Goal: Navigation & Orientation: Find specific page/section

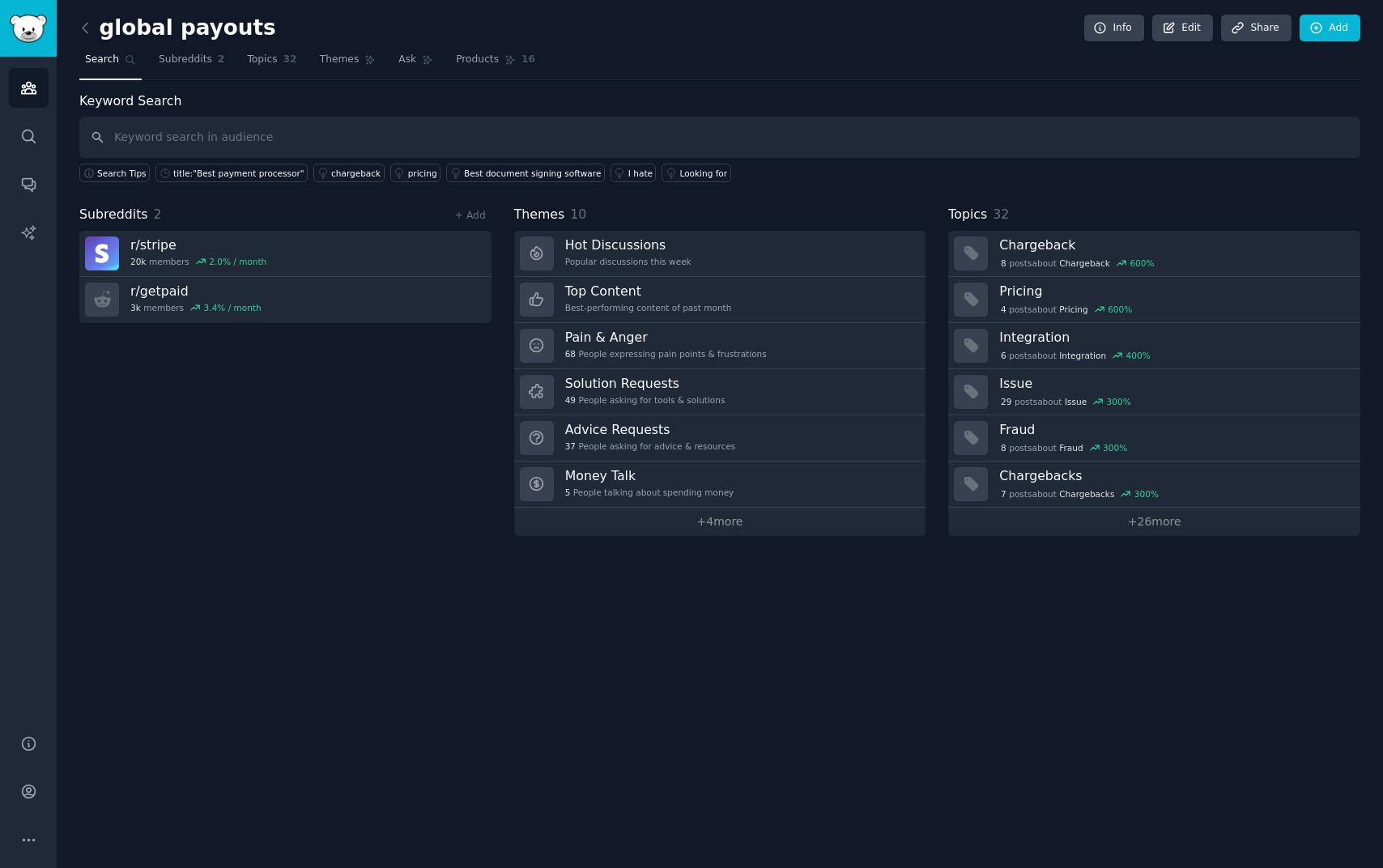
click at [271, 372] on div "Subreddits 2 + Add r/ stripe 20k members 2.0 % / month r/ getpaid 3k members 3.…" at bounding box center [285, 370] width 412 height 331
click at [160, 538] on div "global payouts Info Edit Share Add Search Subreddits 2 Topics 32 Themes Ask Pro…" at bounding box center [719, 434] width 1326 height 868
click at [175, 130] on input "text" at bounding box center [719, 137] width 1280 height 41
click at [178, 526] on div "Subreddits 2 + Add r/ stripe 20k members 2.0 % / month r/ getpaid 3k members 3.…" at bounding box center [285, 370] width 412 height 331
click at [209, 472] on div "Subreddits 2 + Add r/ stripe 20k members 2.0 % / month r/ getpaid 3k members 3.…" at bounding box center [285, 370] width 412 height 331
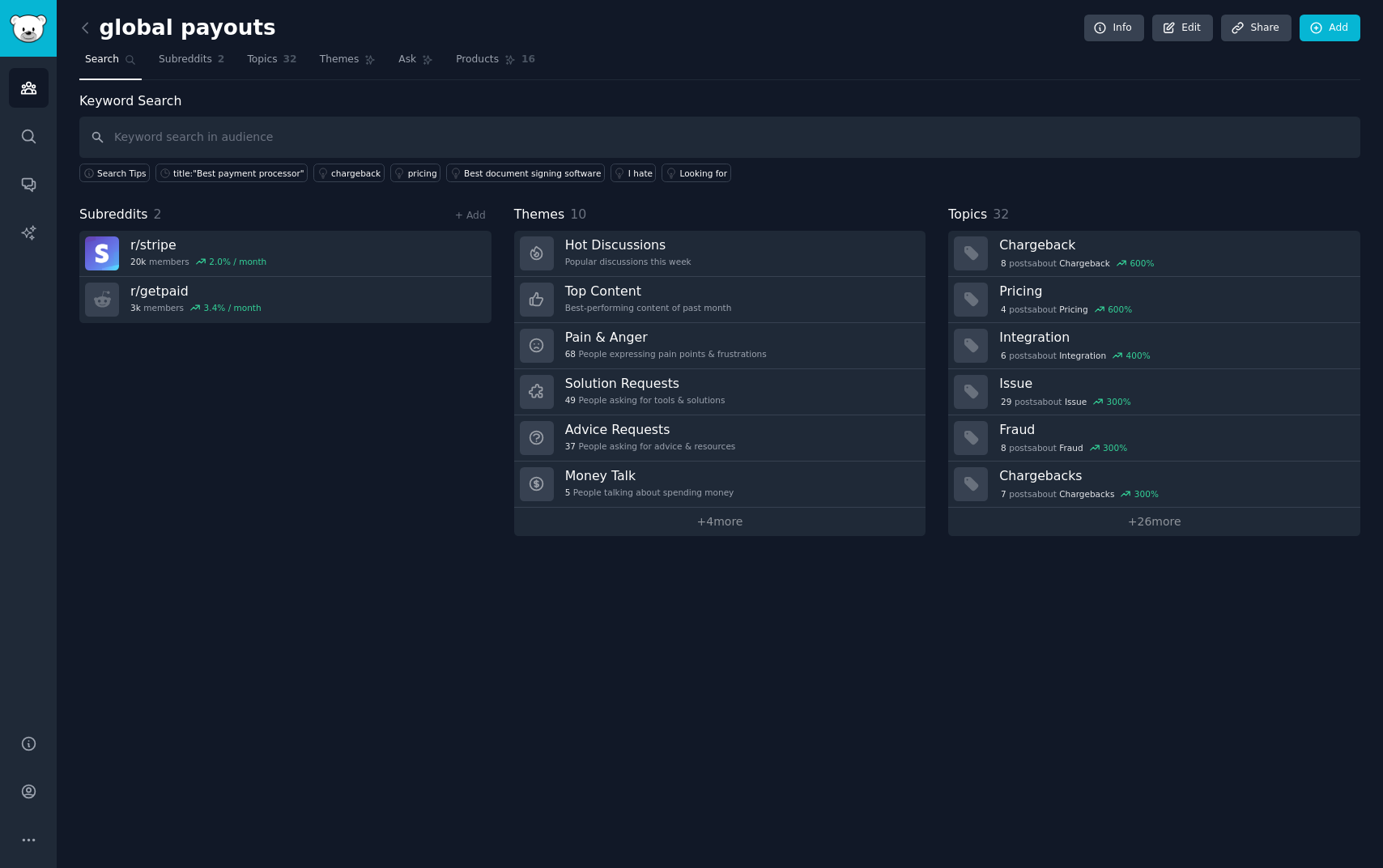
click at [237, 446] on div "Subreddits 2 + Add r/ stripe 20k members 2.0 % / month r/ getpaid 3k members 3.…" at bounding box center [285, 370] width 412 height 331
click at [189, 348] on div "Subreddits 2 + Add r/ stripe 20k members 2.0 % / month r/ getpaid 3k members 3.…" at bounding box center [285, 370] width 412 height 331
click at [249, 134] on input "text" at bounding box center [719, 137] width 1280 height 41
click at [204, 357] on div "Subreddits 2 + Add r/ stripe 20k members 2.0 % / month r/ getpaid 3k members 3.…" at bounding box center [285, 370] width 412 height 331
click at [362, 438] on div "Subreddits 2 + Add r/ stripe 20k members 2.0 % / month r/ getpaid 3k members 3.…" at bounding box center [285, 370] width 412 height 331
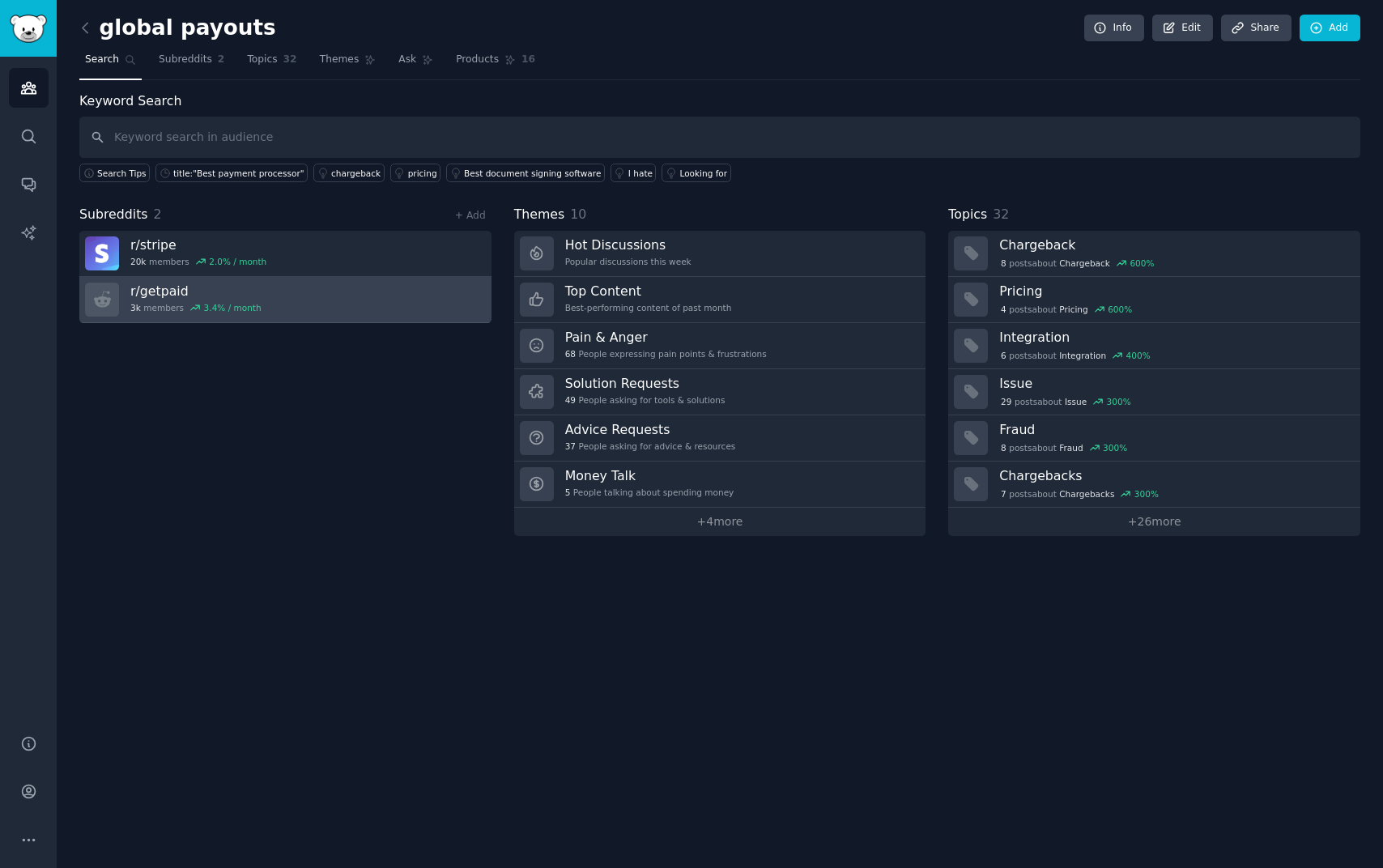
click at [174, 300] on div "r/ getpaid 3k members 3.4 % / month" at bounding box center [196, 300] width 131 height 34
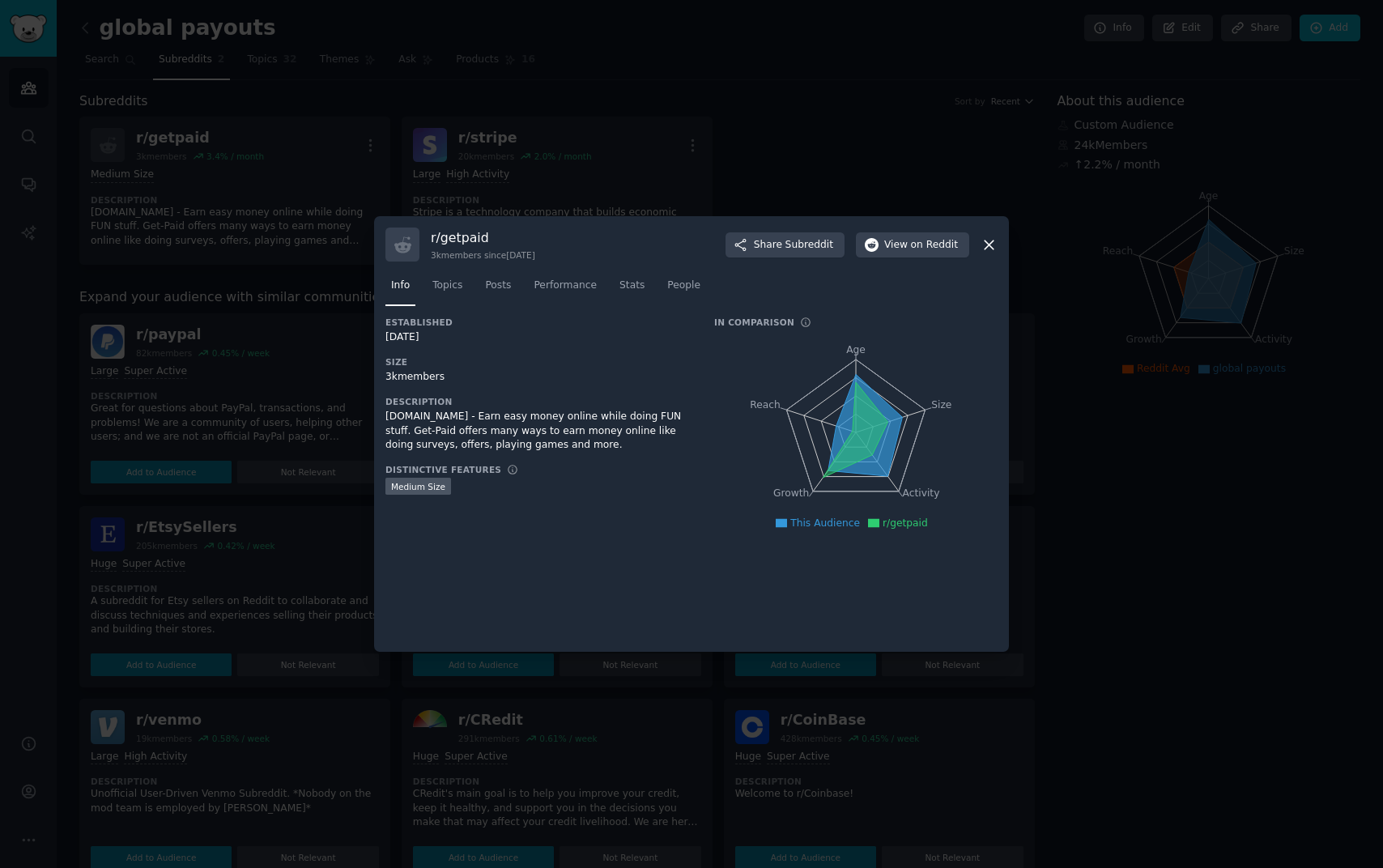
click at [992, 249] on icon at bounding box center [989, 245] width 17 height 17
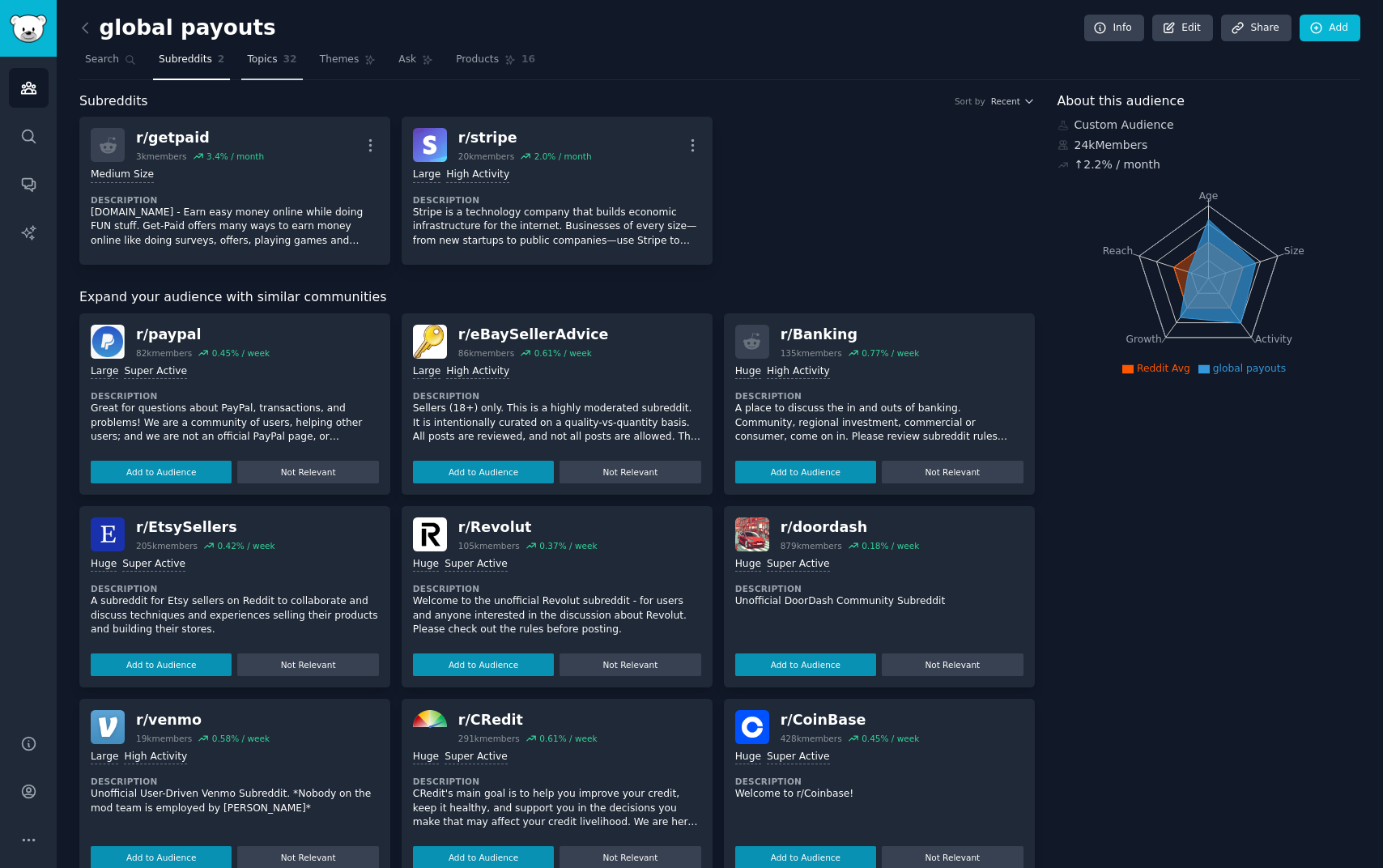
click at [285, 53] on span "32" at bounding box center [290, 59] width 14 height 14
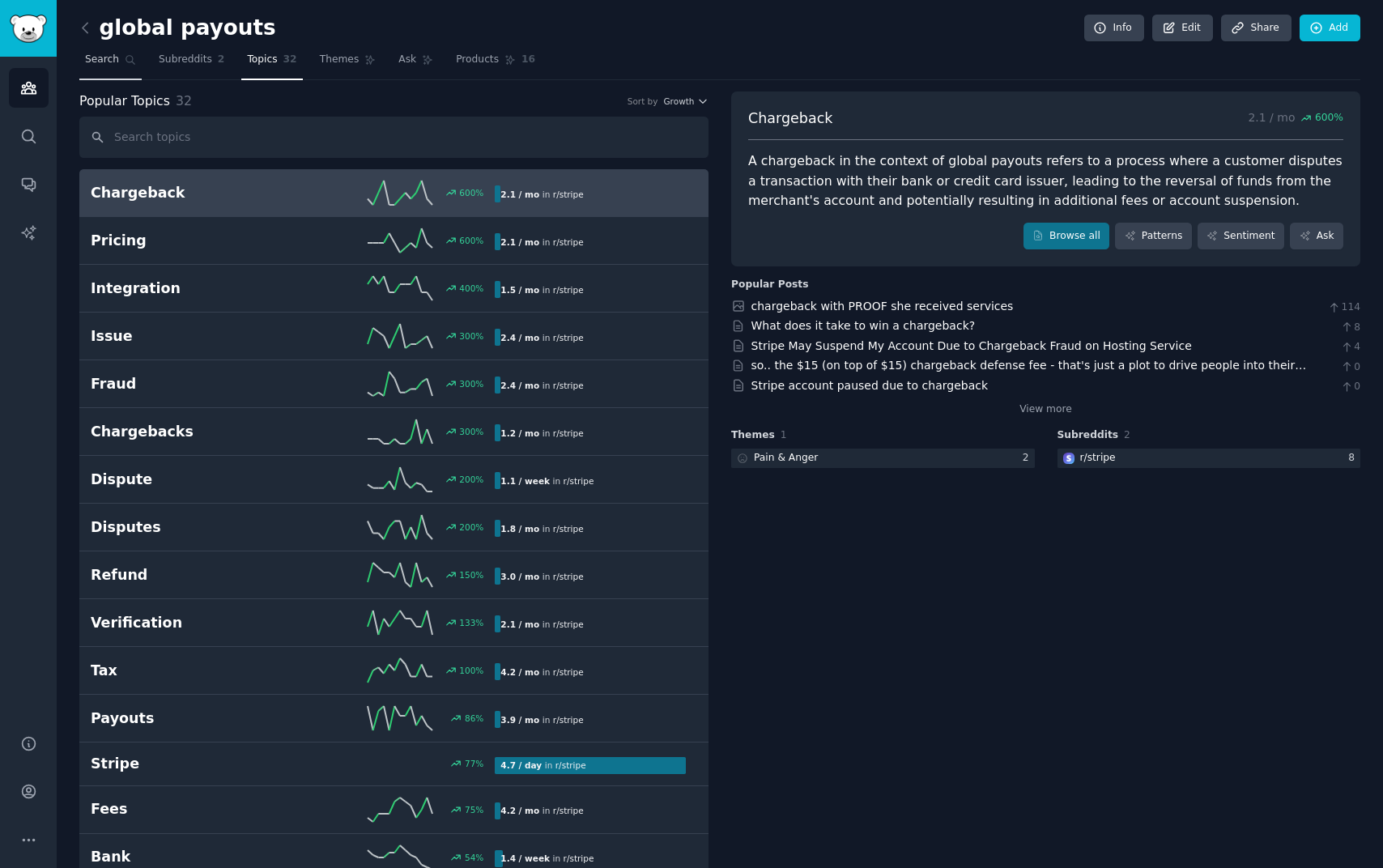
click at [99, 61] on span "Search" at bounding box center [102, 59] width 34 height 14
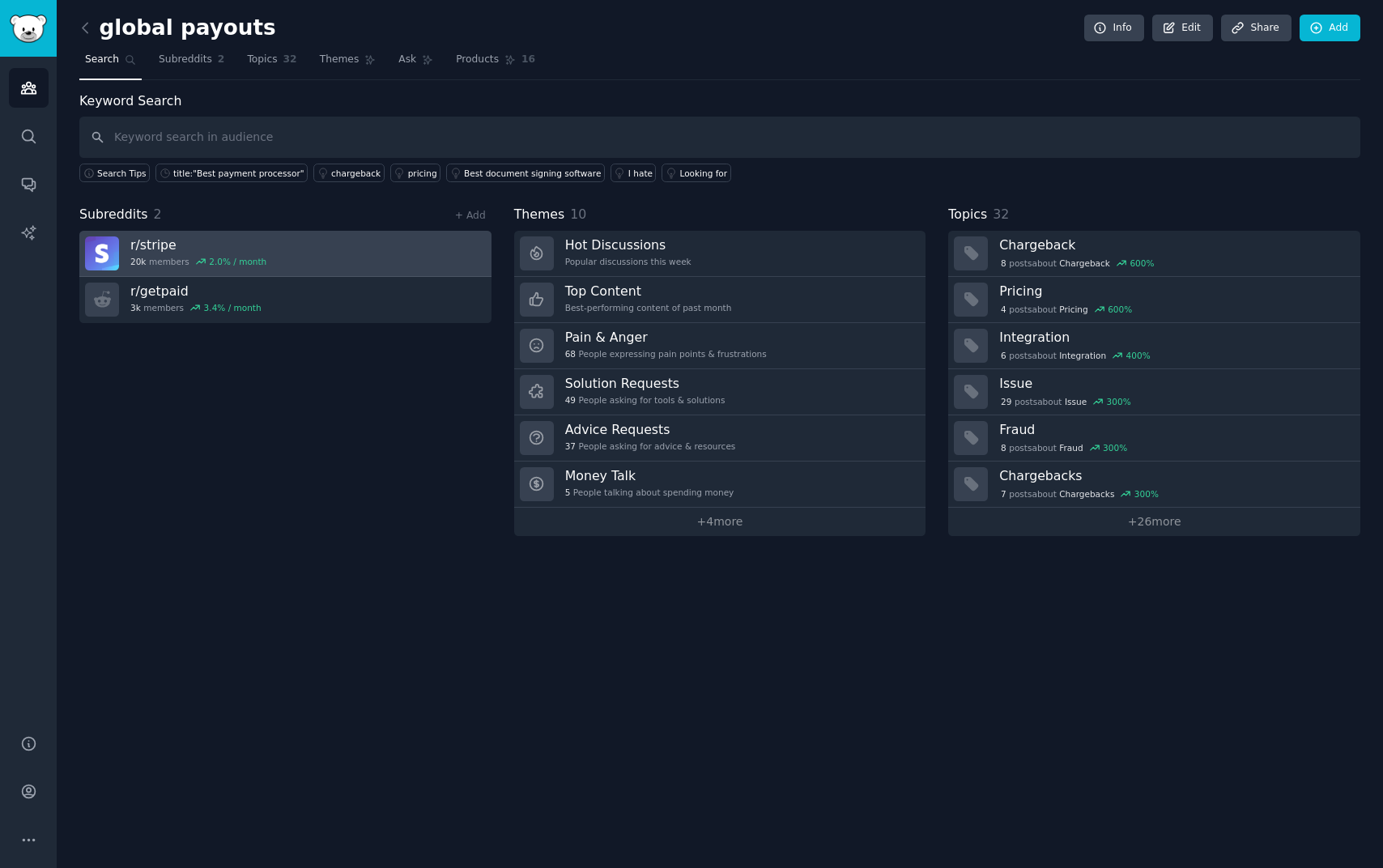
click at [281, 248] on link "r/ stripe 20k members 2.0 % / month" at bounding box center [285, 253] width 412 height 46
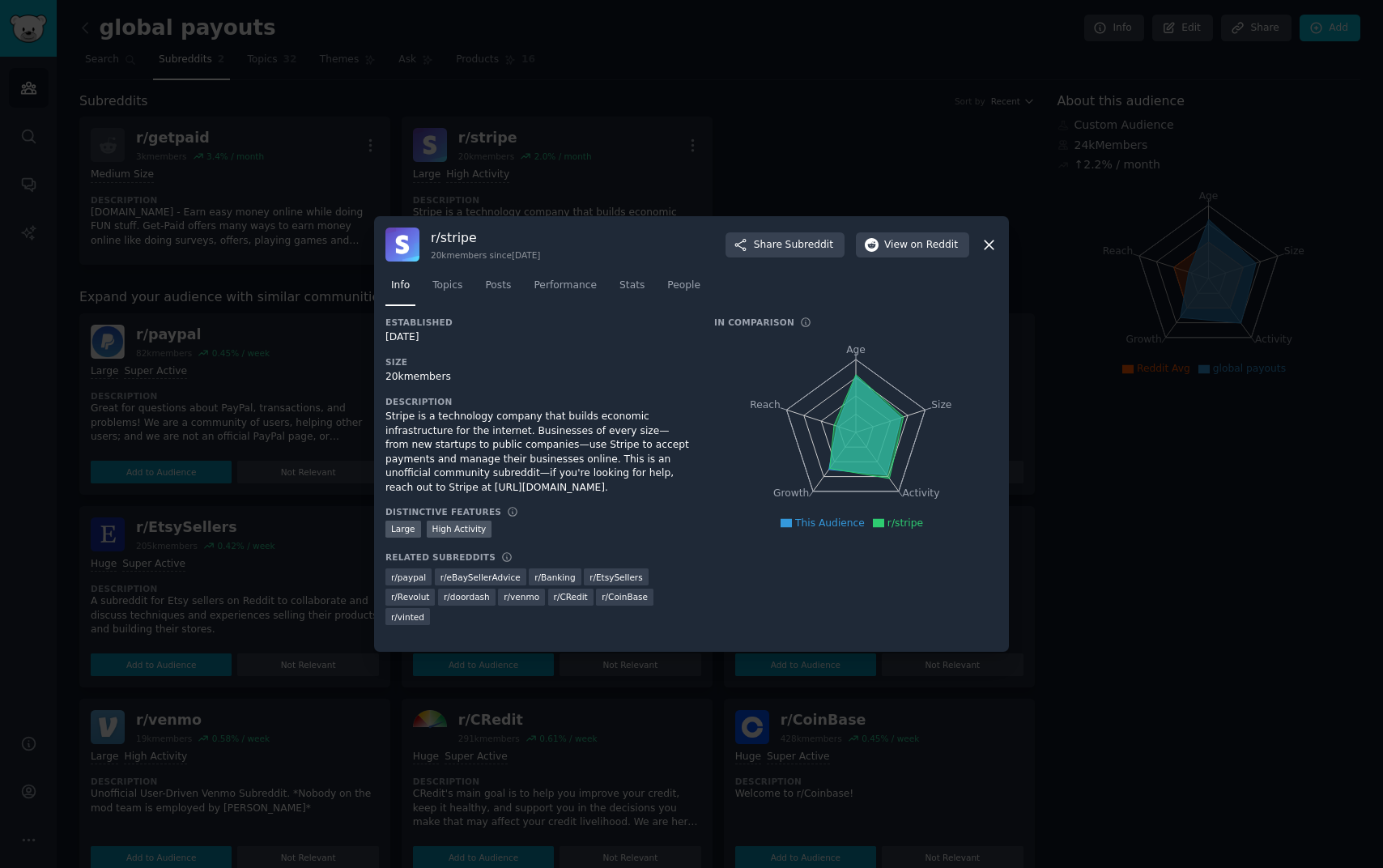
click at [988, 246] on icon at bounding box center [989, 245] width 17 height 17
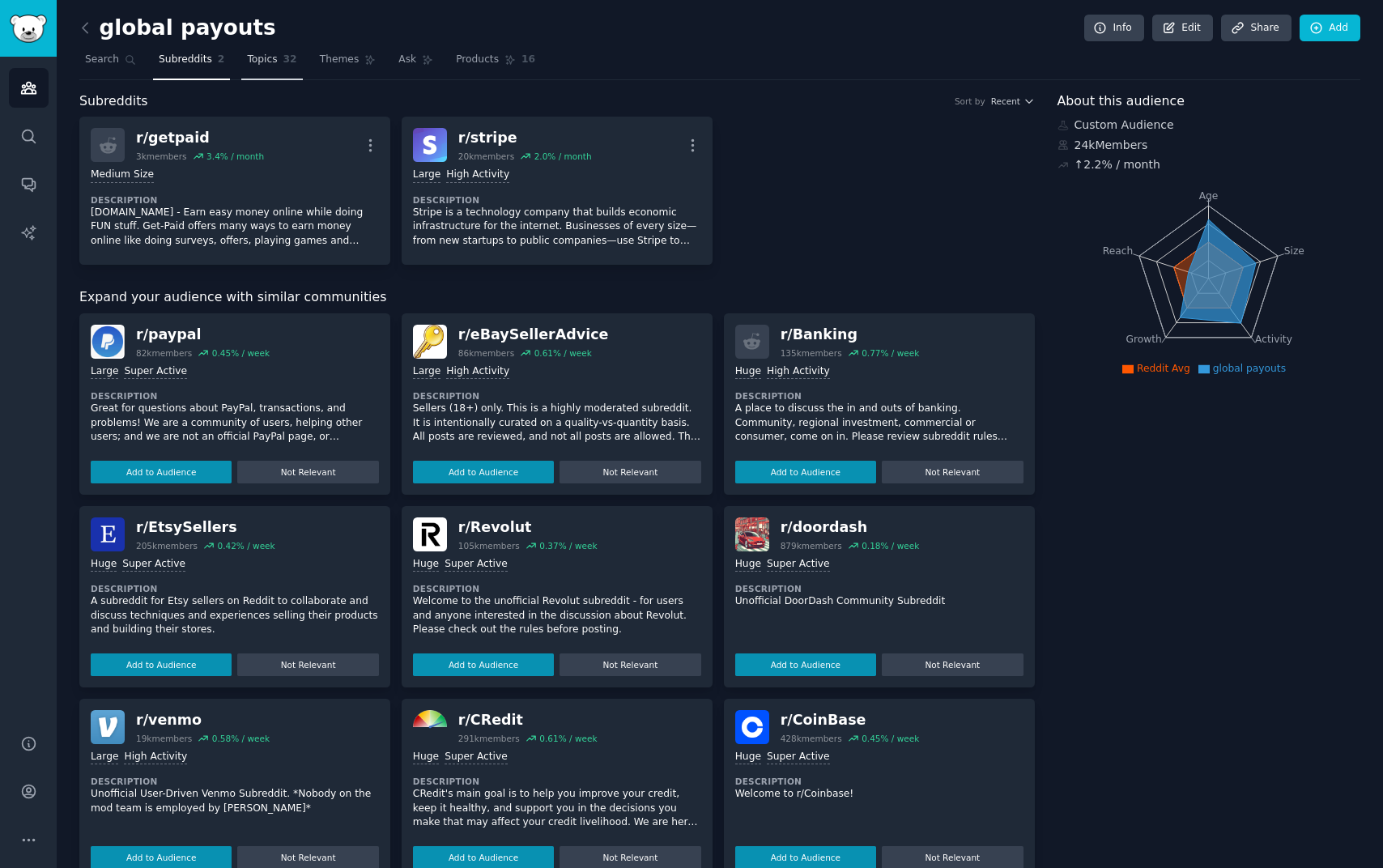
click at [285, 50] on link "Topics 32" at bounding box center [271, 63] width 60 height 33
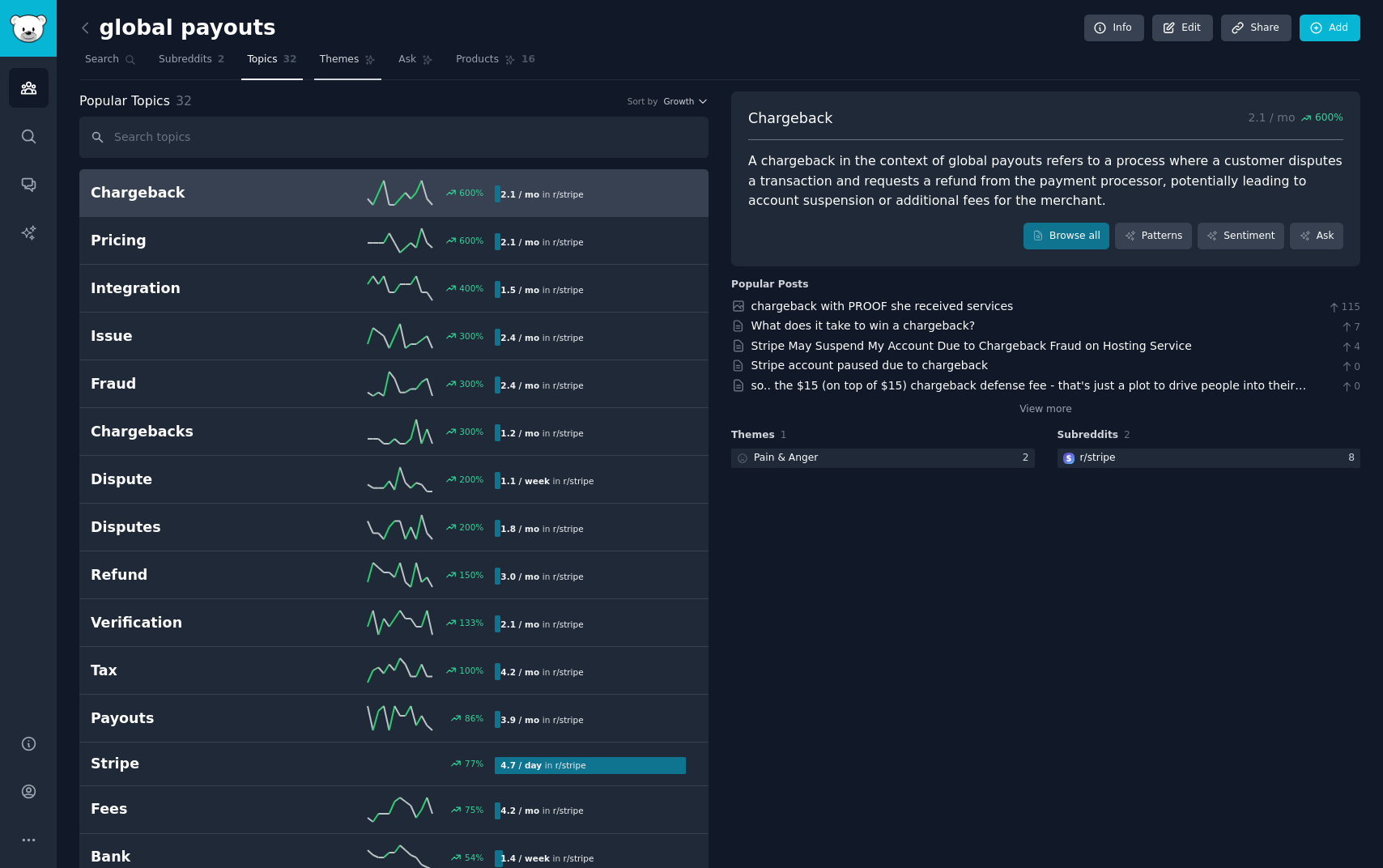
click at [357, 50] on link "Themes" at bounding box center [348, 63] width 68 height 33
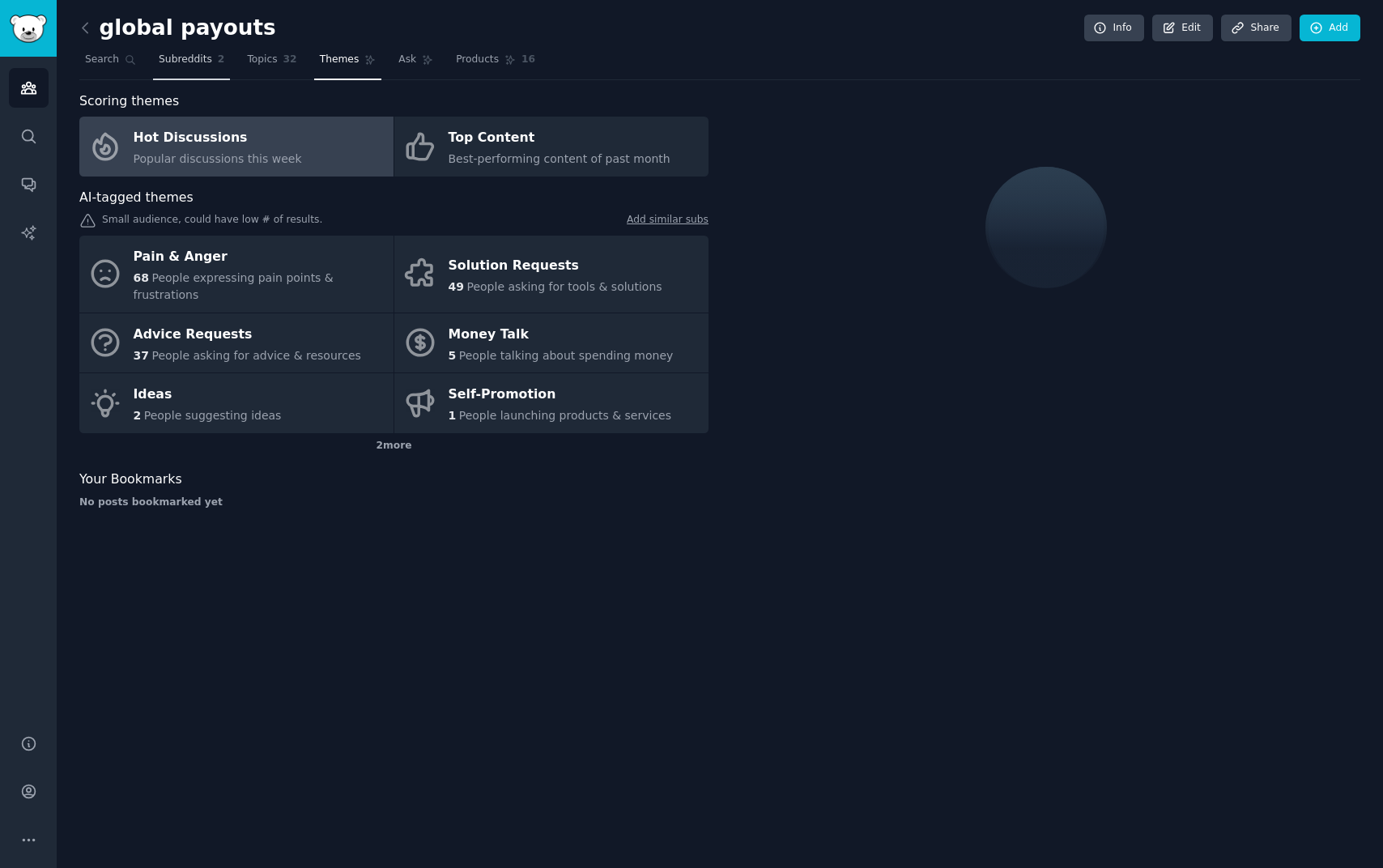
click at [173, 54] on span "Subreddits" at bounding box center [185, 59] width 53 height 14
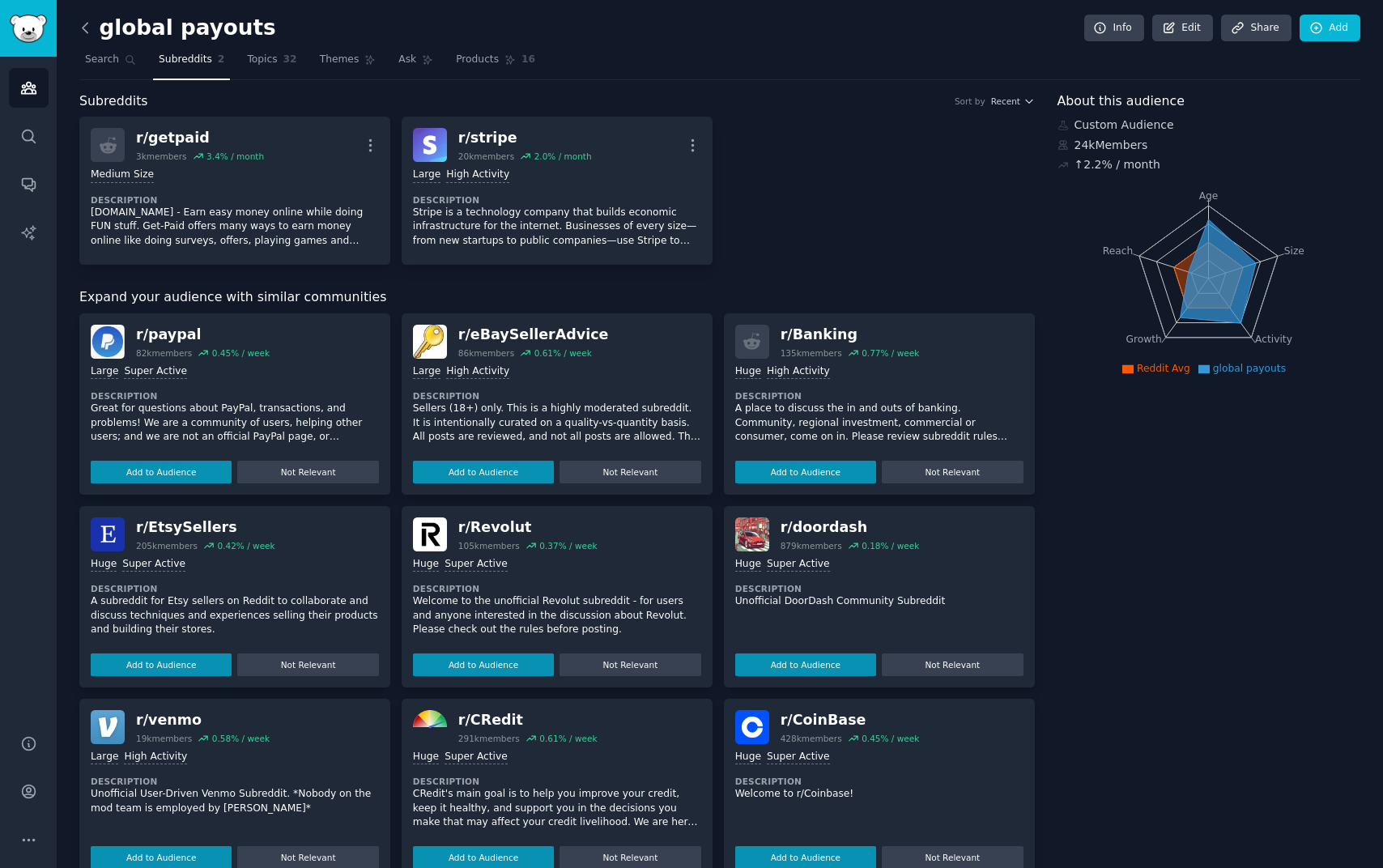
click at [86, 23] on icon at bounding box center [85, 27] width 5 height 10
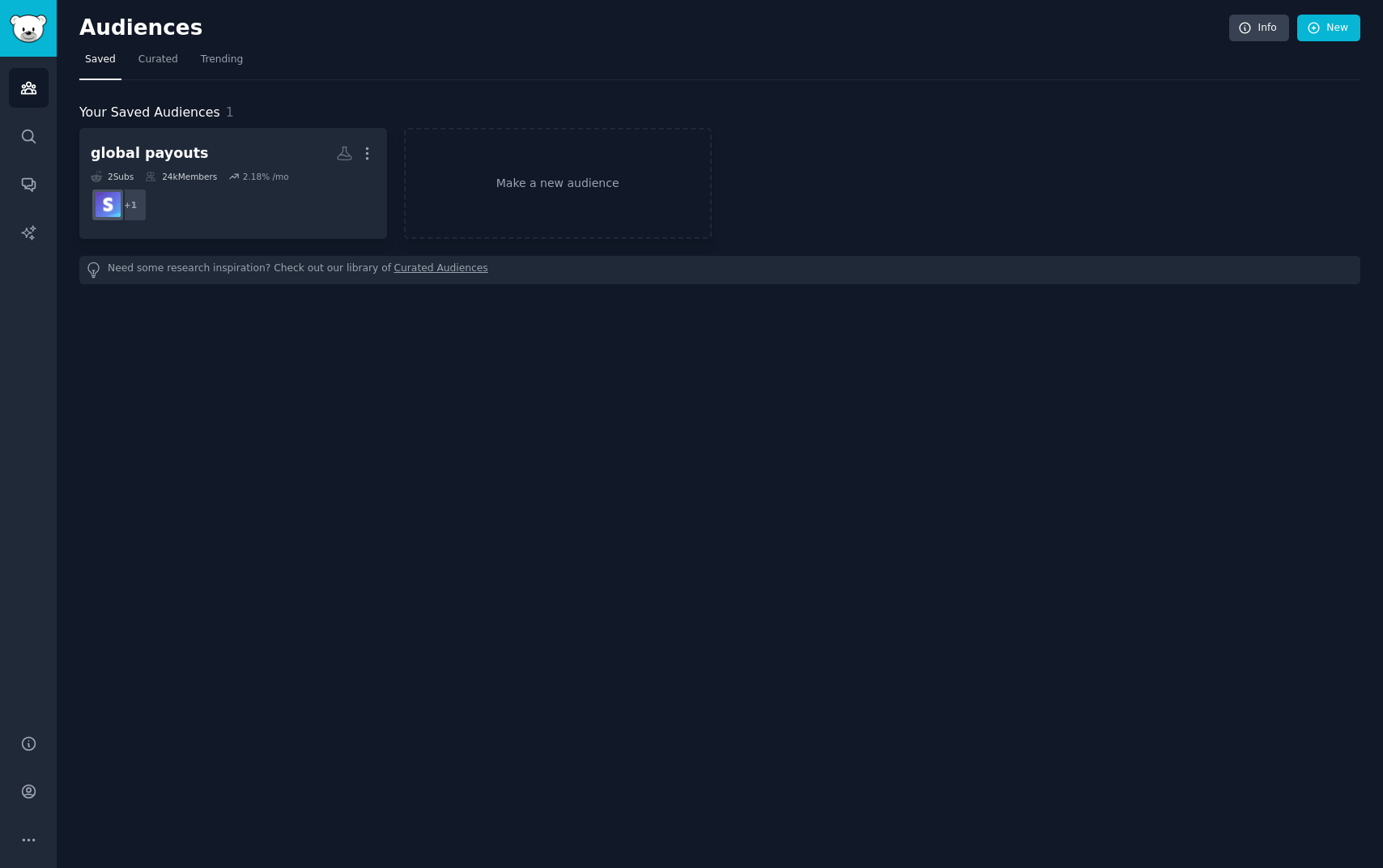
click at [634, 485] on div "Audiences Info New Saved Curated Trending Your Saved Audiences 1 global payouts…" at bounding box center [719, 434] width 1326 height 868
click at [476, 352] on div "Audiences Info New Saved Curated Trending Your Saved Audiences 1 global payouts…" at bounding box center [719, 434] width 1326 height 868
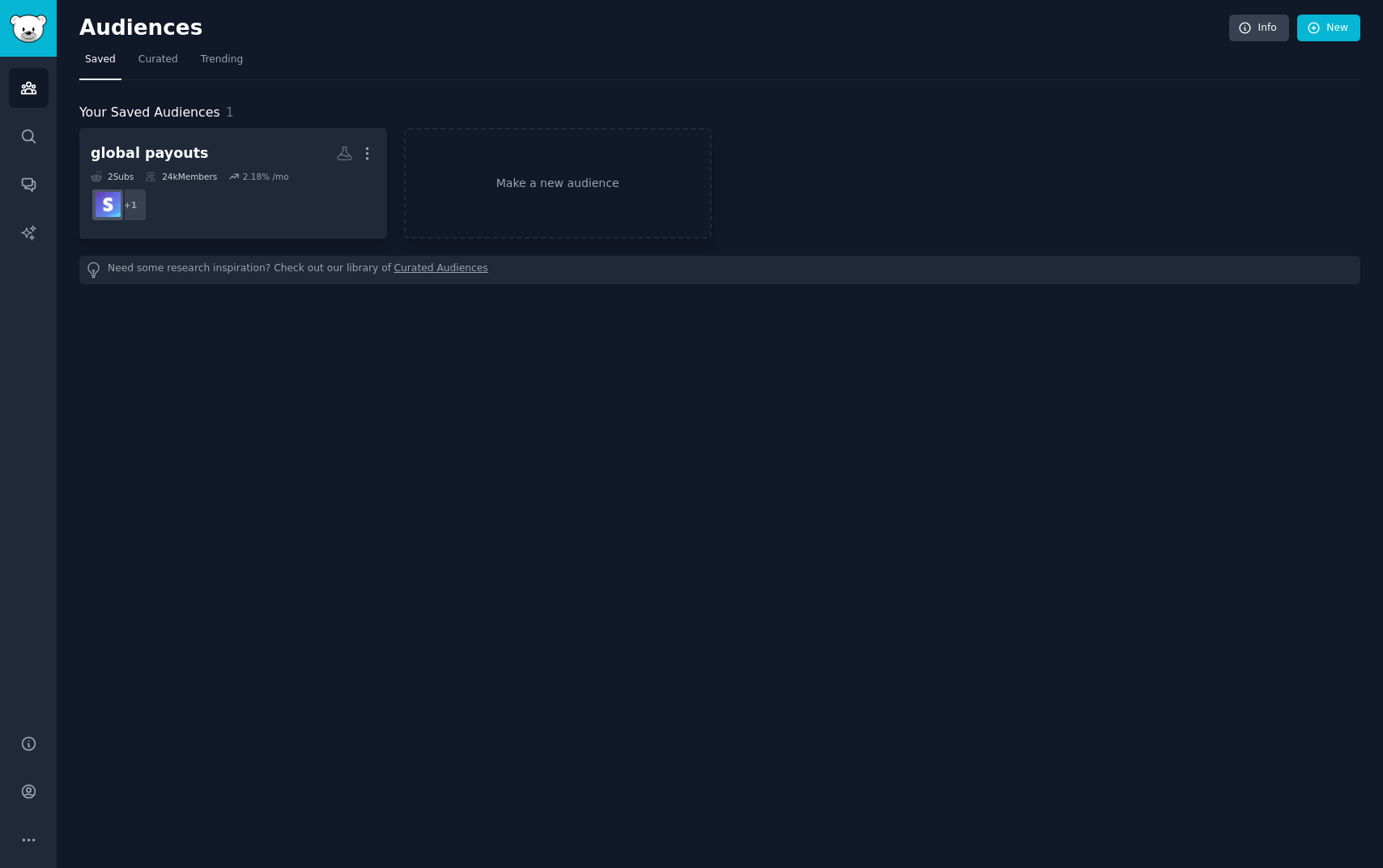
click at [1036, 537] on div "Audiences Info New Saved Curated Trending Your Saved Audiences 1 global payouts…" at bounding box center [719, 434] width 1326 height 868
click at [786, 527] on div "Audiences Info New Saved Curated Trending Your Saved Audiences 1 global payouts…" at bounding box center [719, 434] width 1326 height 868
click at [1170, 696] on div "Audiences Info New Saved Curated Trending Your Saved Audiences 1 global payouts…" at bounding box center [719, 434] width 1326 height 868
click at [202, 328] on div "Audiences Info New Saved Curated Trending Your Saved Audiences 1 global payouts…" at bounding box center [719, 434] width 1326 height 868
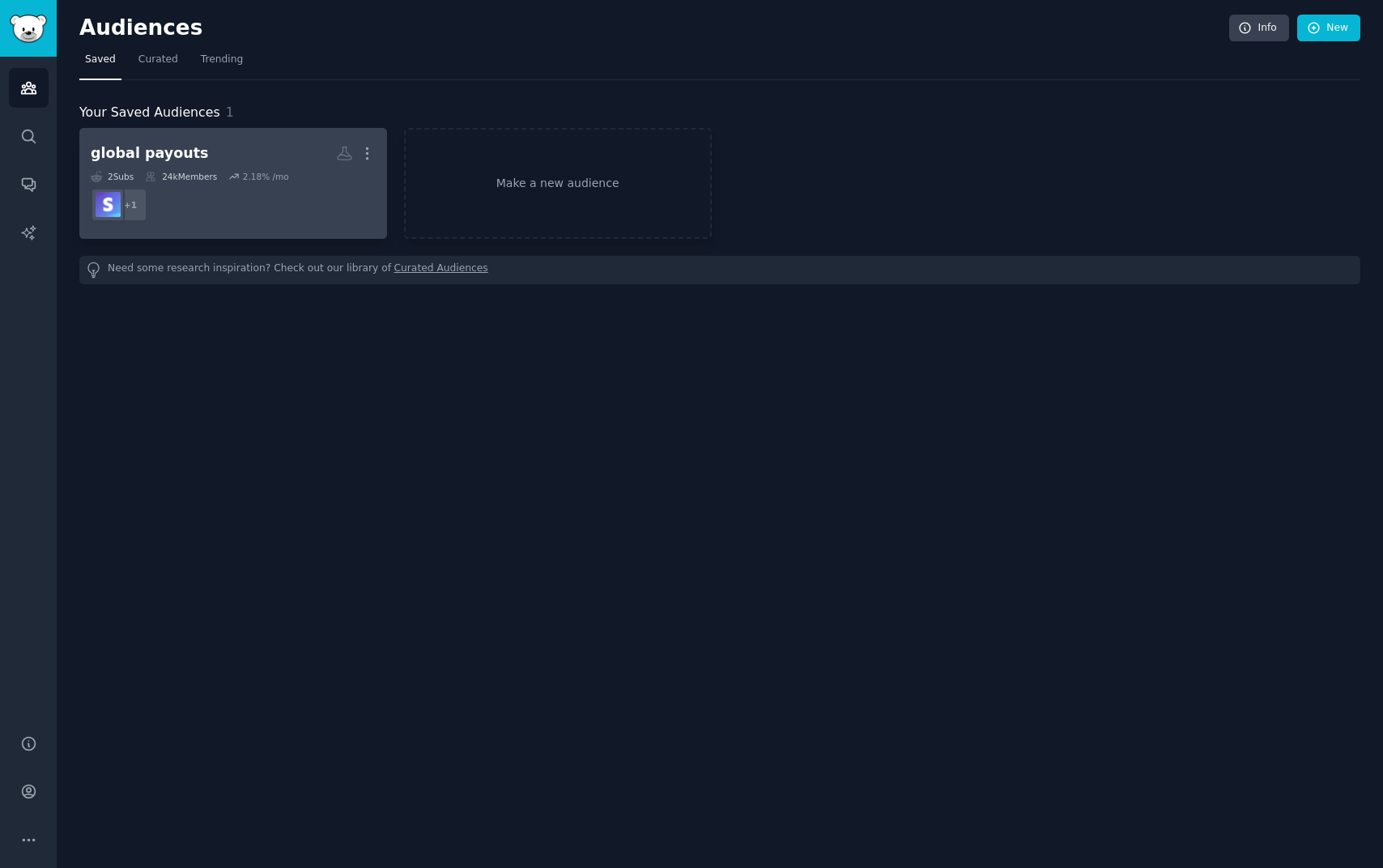
click at [140, 151] on div "global payouts" at bounding box center [149, 153] width 117 height 20
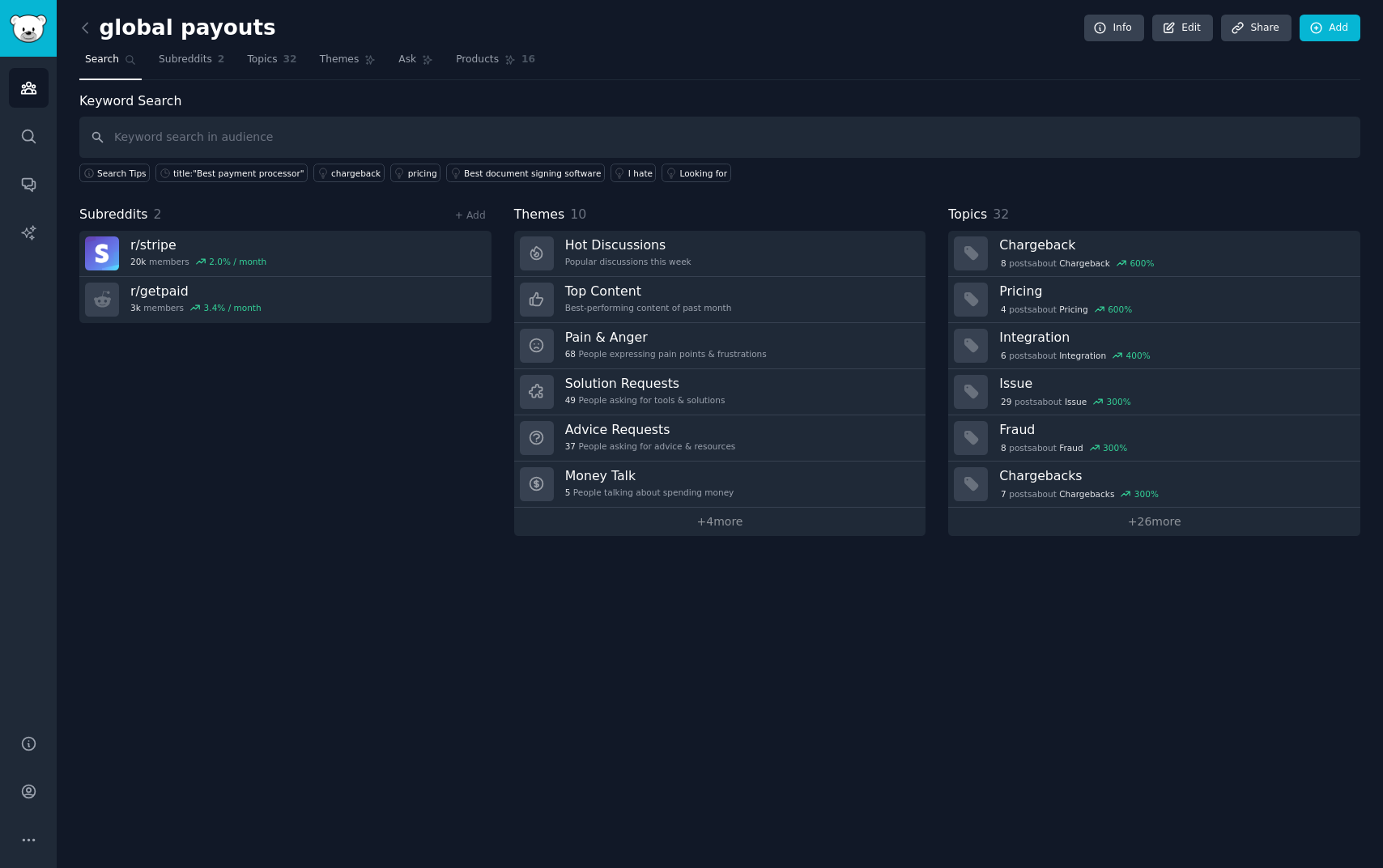
click at [192, 23] on h2 "global payouts" at bounding box center [177, 28] width 196 height 26
click at [185, 56] on span "Subreddits" at bounding box center [185, 59] width 53 height 14
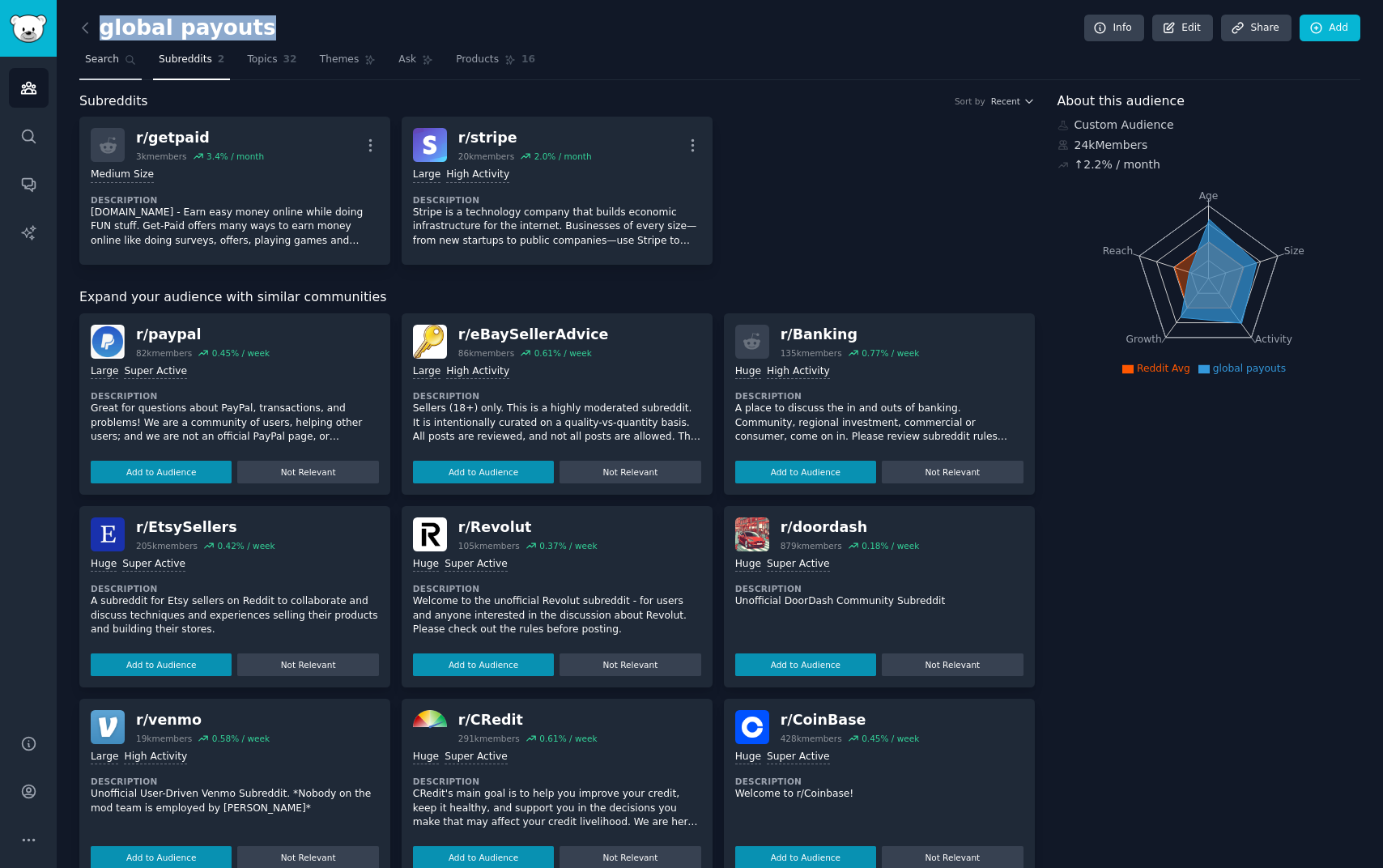
click at [95, 64] on span "Search" at bounding box center [102, 59] width 34 height 14
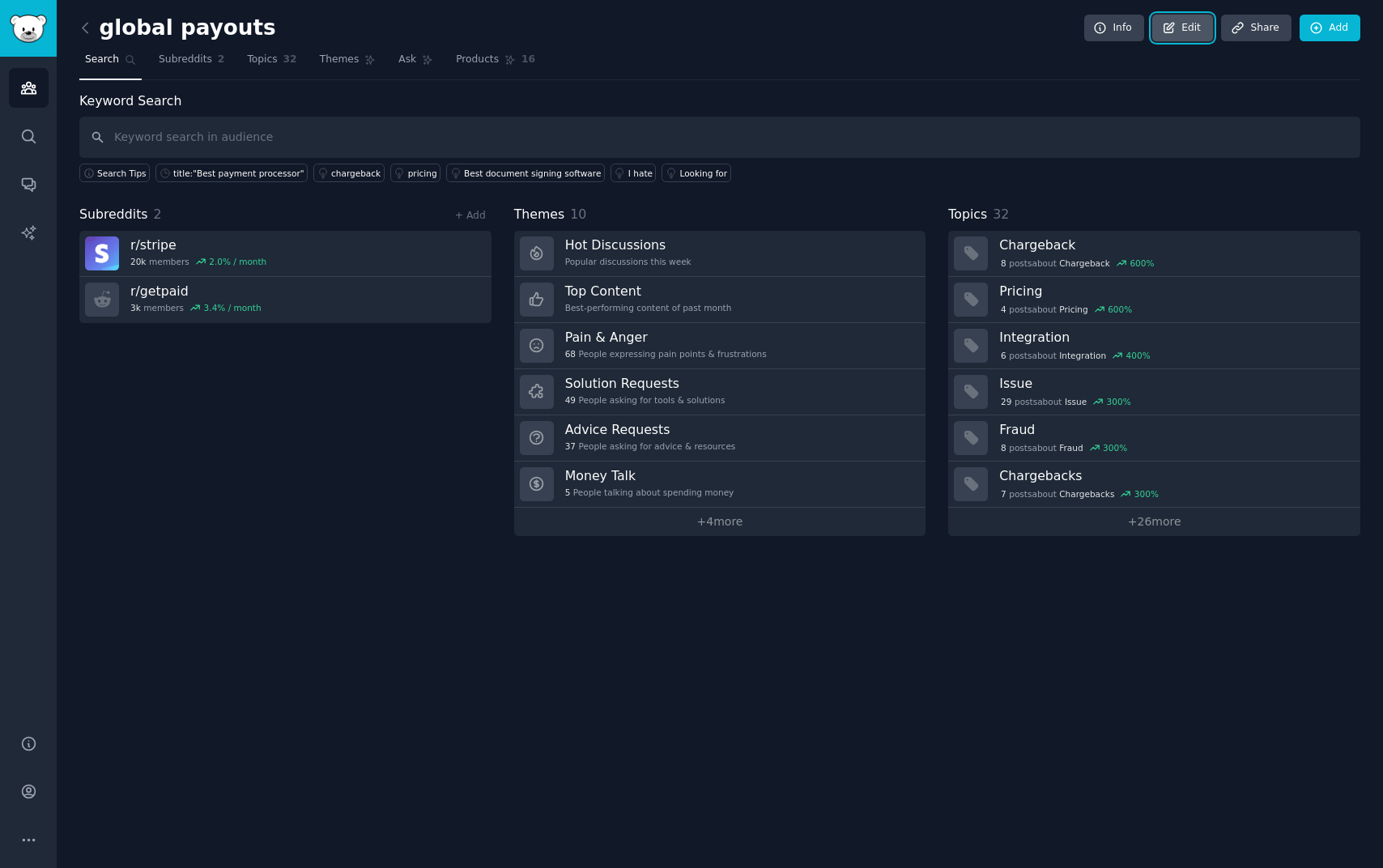
click at [1193, 22] on link "Edit" at bounding box center [1181, 28] width 60 height 28
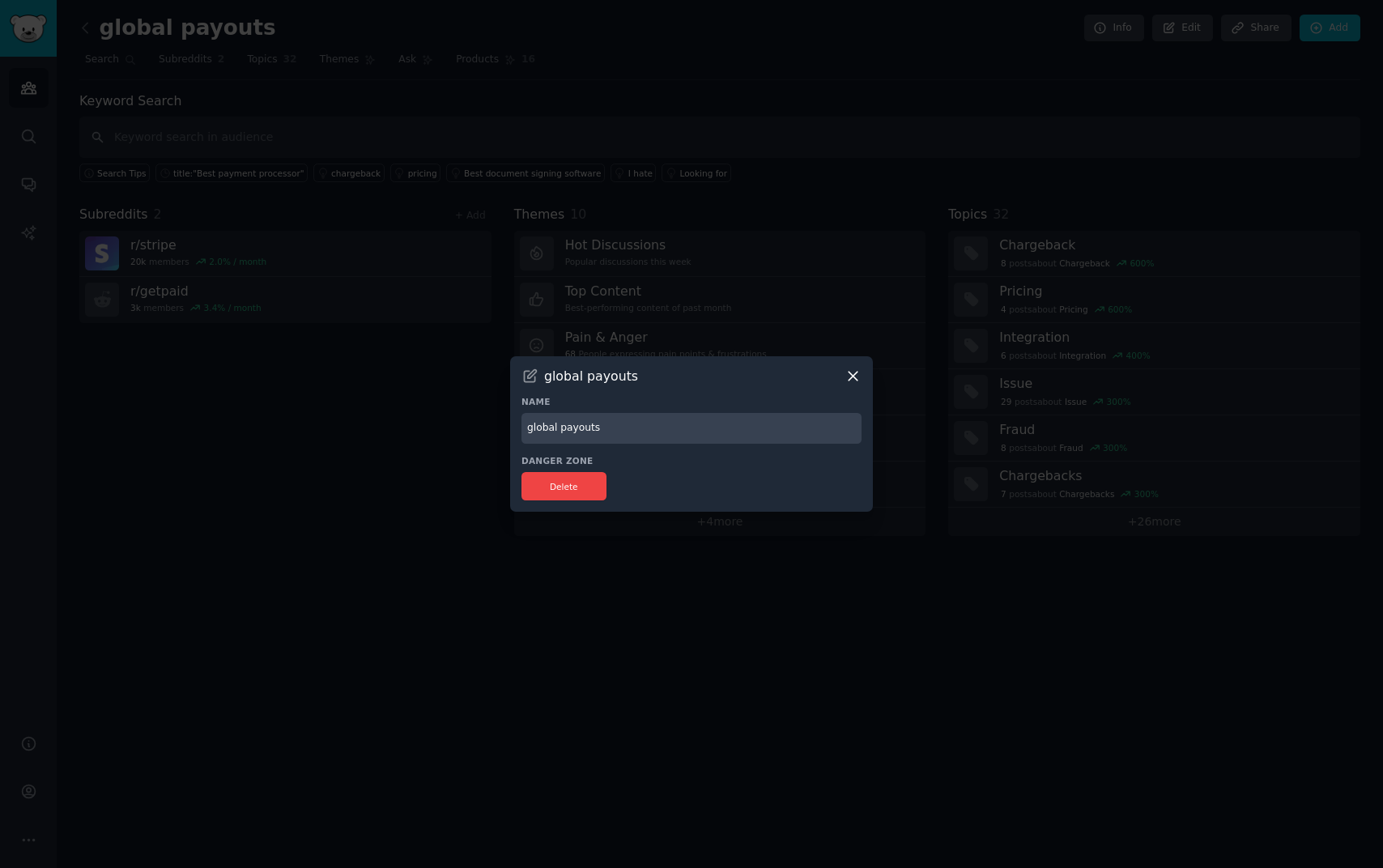
drag, startPoint x: 588, startPoint y: 432, endPoint x: 448, endPoint y: 429, distance: 140.0
click at [448, 429] on div "​ global payouts Name global payouts Danger Zone Delete" at bounding box center [691, 434] width 1371 height 868
click at [854, 375] on icon at bounding box center [853, 375] width 17 height 17
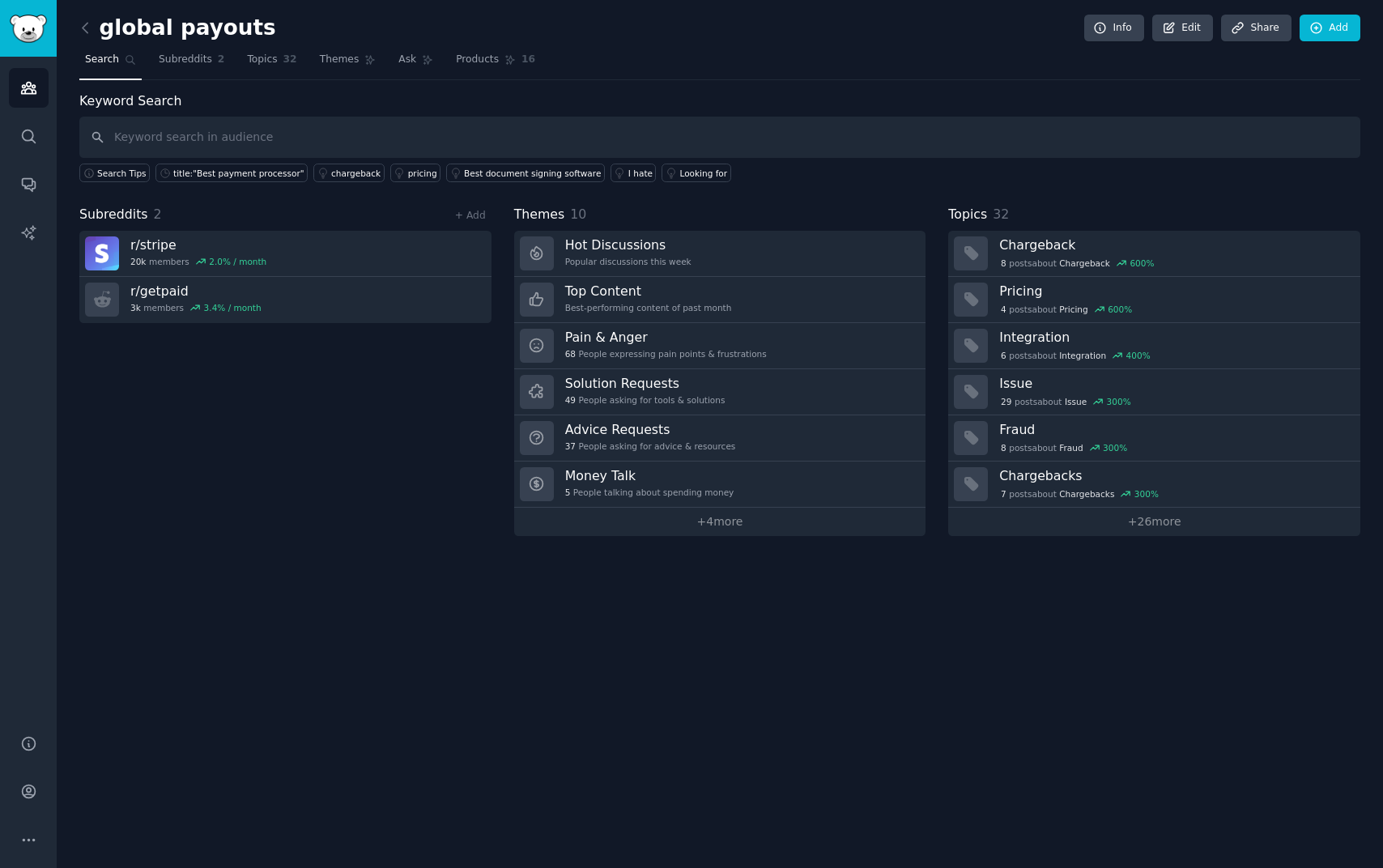
click at [237, 466] on div "Subreddits 2 + Add r/ stripe 20k members 2.0 % / month r/ getpaid 3k members 3.…" at bounding box center [285, 370] width 412 height 331
